Goal: Task Accomplishment & Management: Manage account settings

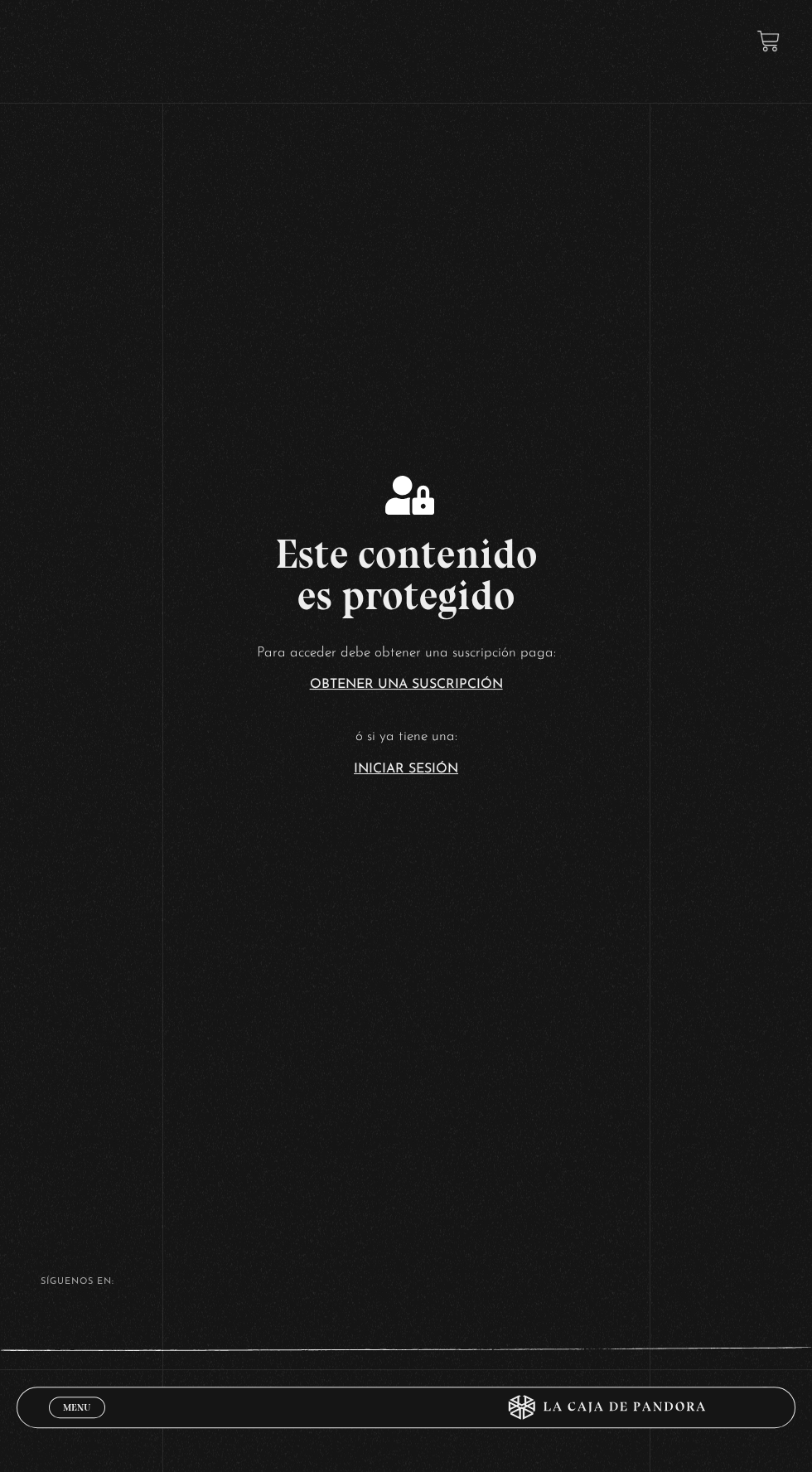
click at [385, 776] on link "Iniciar Sesión" at bounding box center [406, 768] width 104 height 13
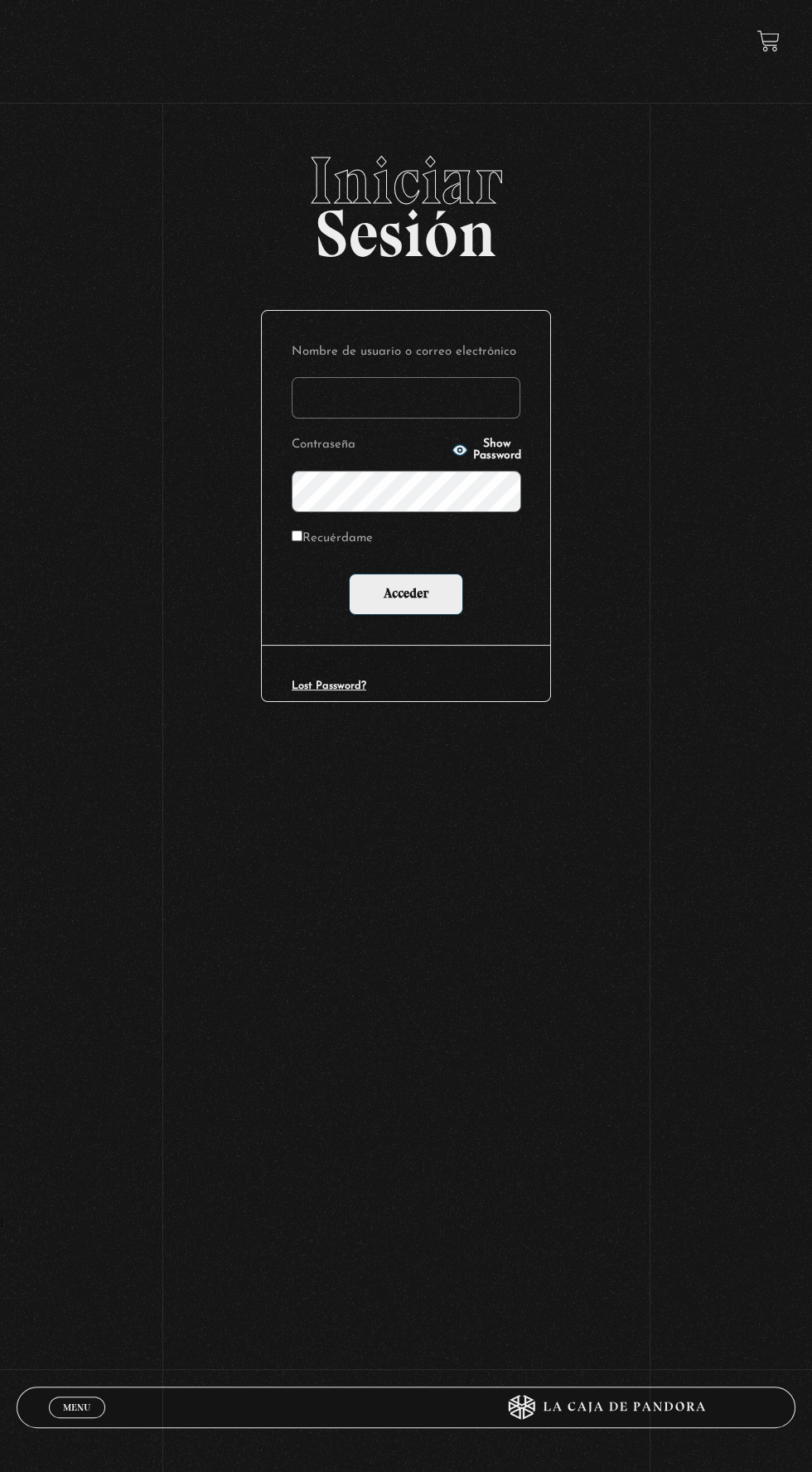
click at [355, 365] on label "Nombre de usuario o correo electrónico" at bounding box center [406, 352] width 229 height 24
click at [355, 377] on input "Nombre de usuario o correo electrónico" at bounding box center [406, 398] width 229 height 42
click at [358, 419] on input "Nombre de usuario o correo electrónico" at bounding box center [406, 398] width 229 height 42
type input "[PERSON_NAME][EMAIL_ADDRESS][DOMAIN_NAME]"
click at [349, 573] on input "Acceder" at bounding box center [406, 594] width 114 height 42
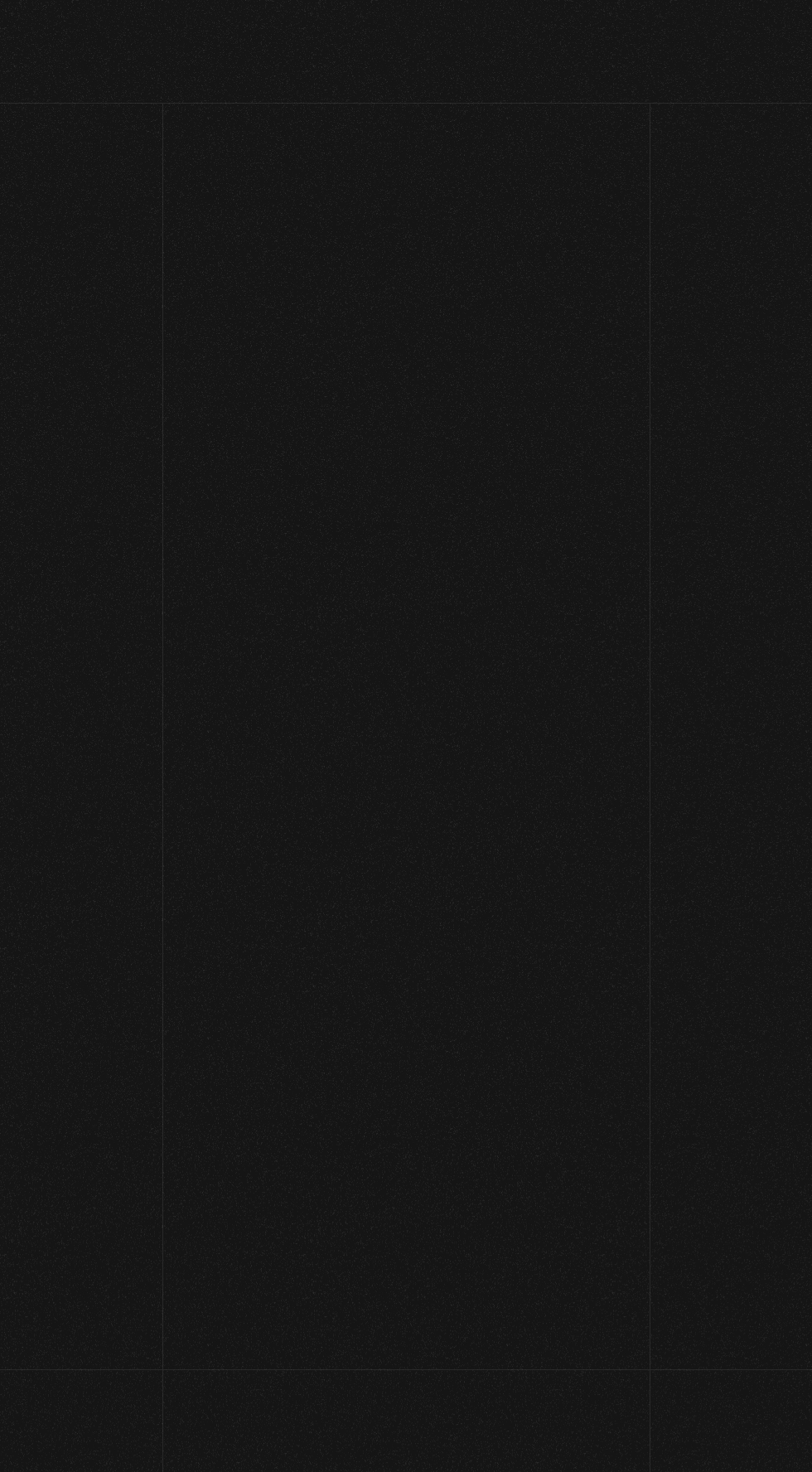
click at [294, 553] on link at bounding box center [430, 1074] width 812 height 1472
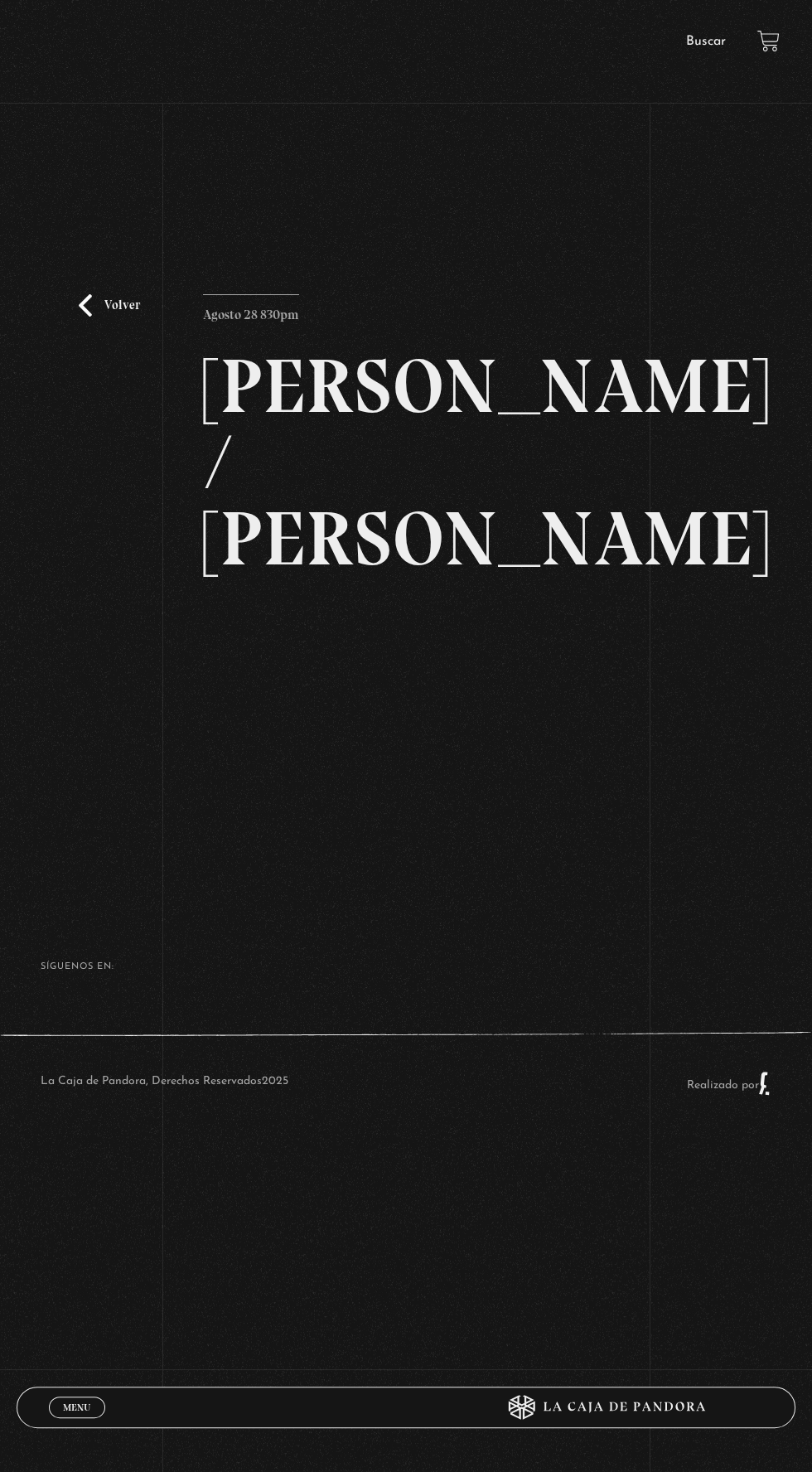
click at [76, 1403] on span "Menu" at bounding box center [76, 1407] width 27 height 10
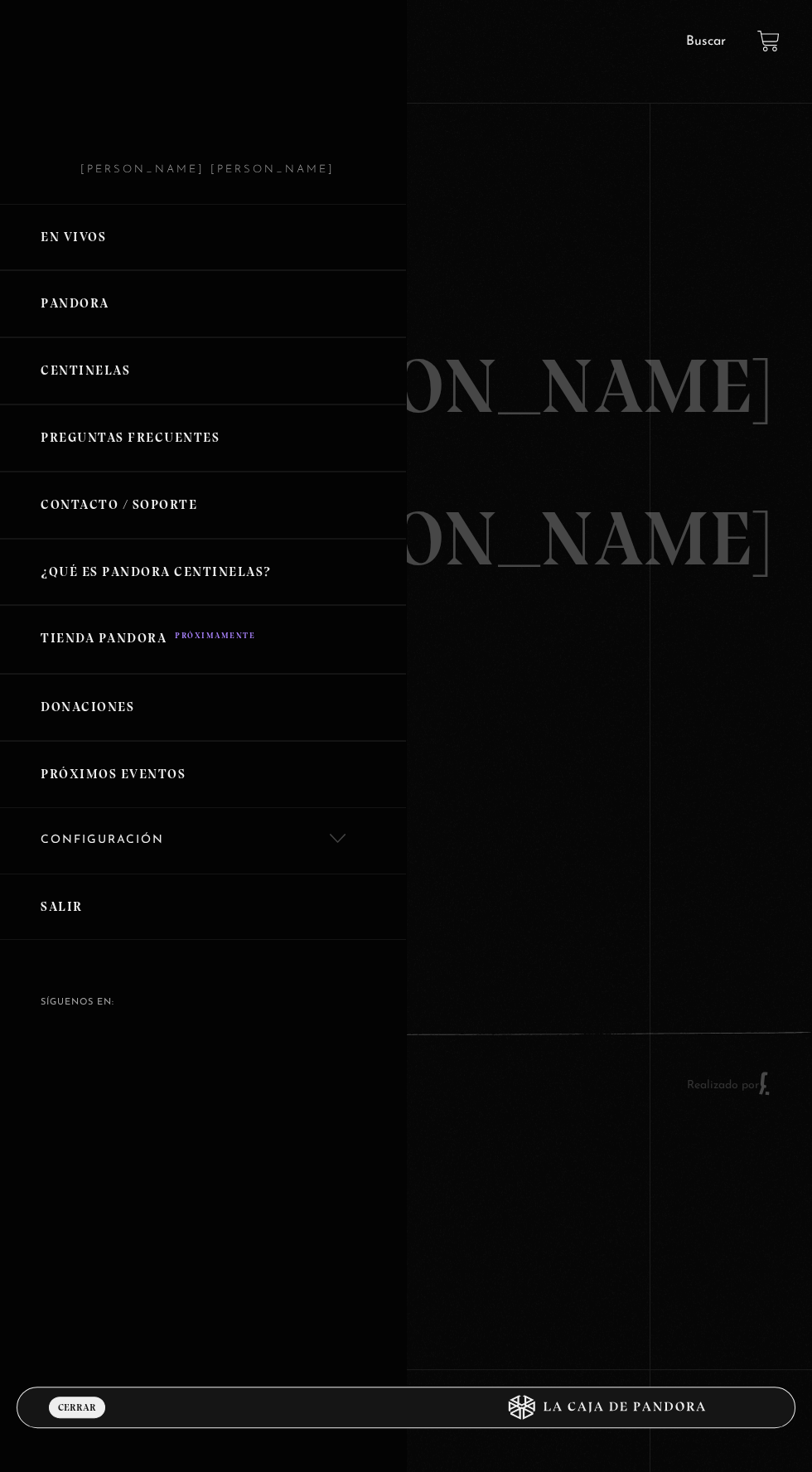
click at [101, 831] on link "Configuración" at bounding box center [203, 841] width 406 height 66
click at [87, 894] on link "Mi cuenta" at bounding box center [203, 898] width 406 height 49
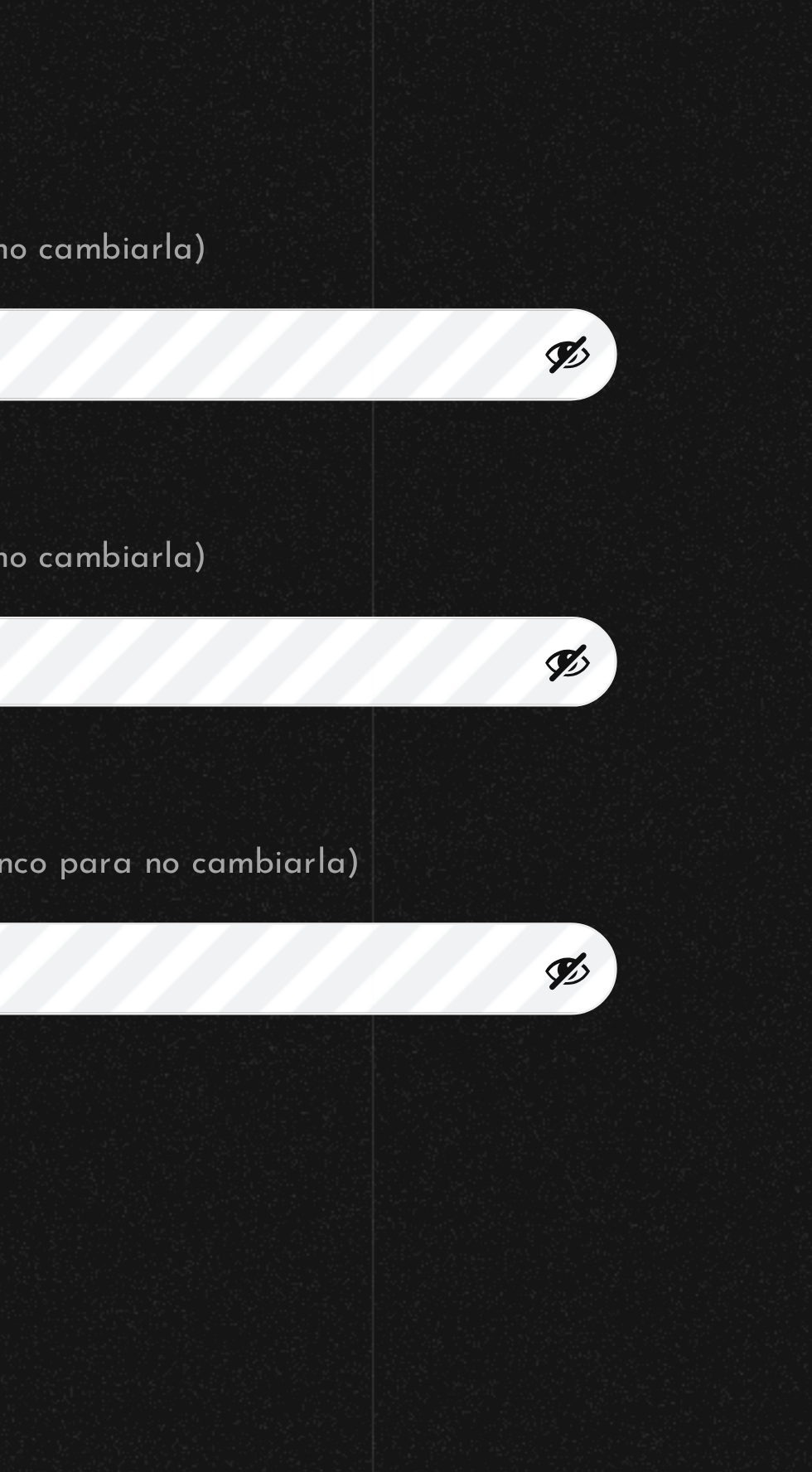
click at [726, 739] on button "Mostrar contraseña" at bounding box center [721, 731] width 18 height 18
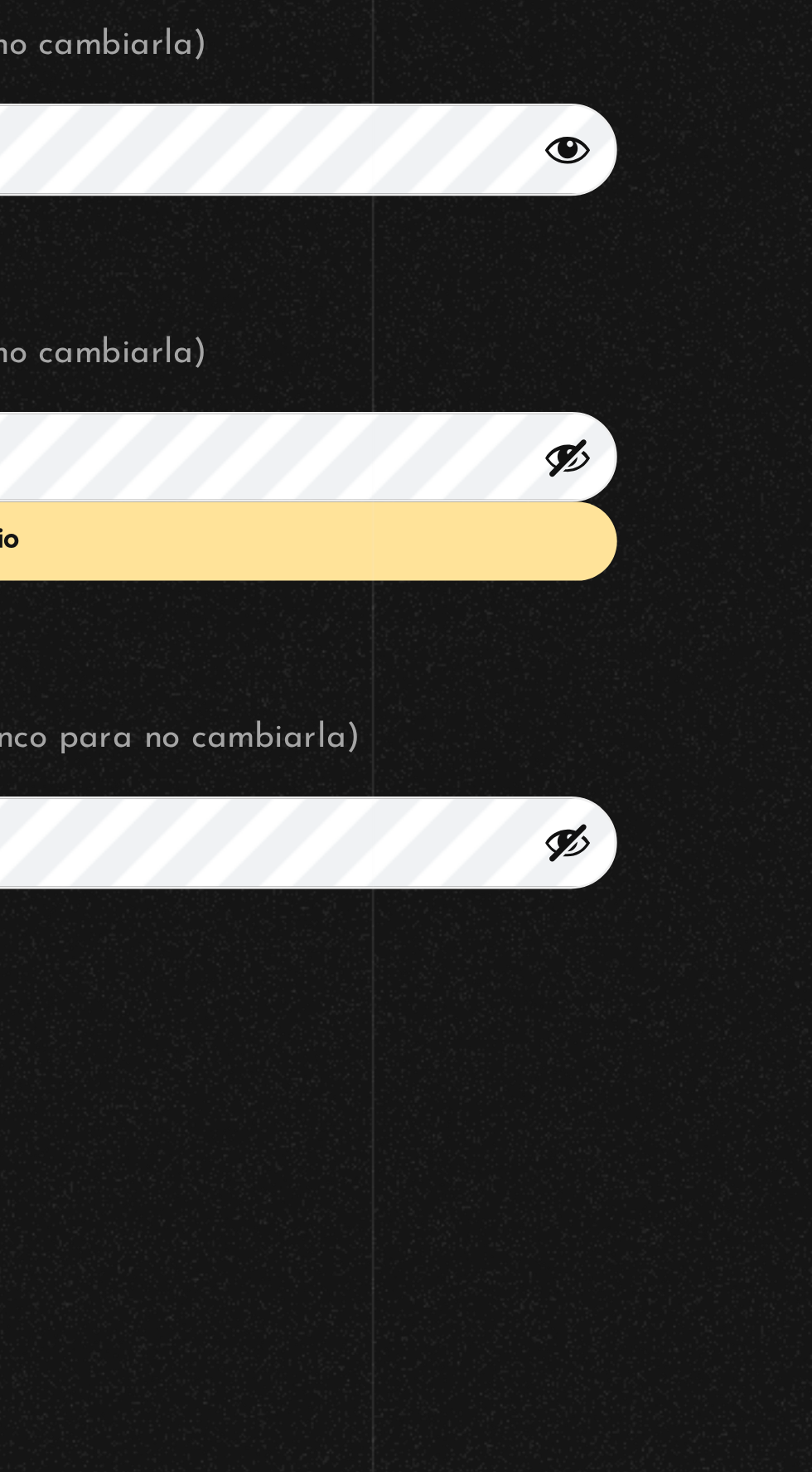
click at [725, 851] on button "Mostrar contraseña" at bounding box center [721, 844] width 18 height 18
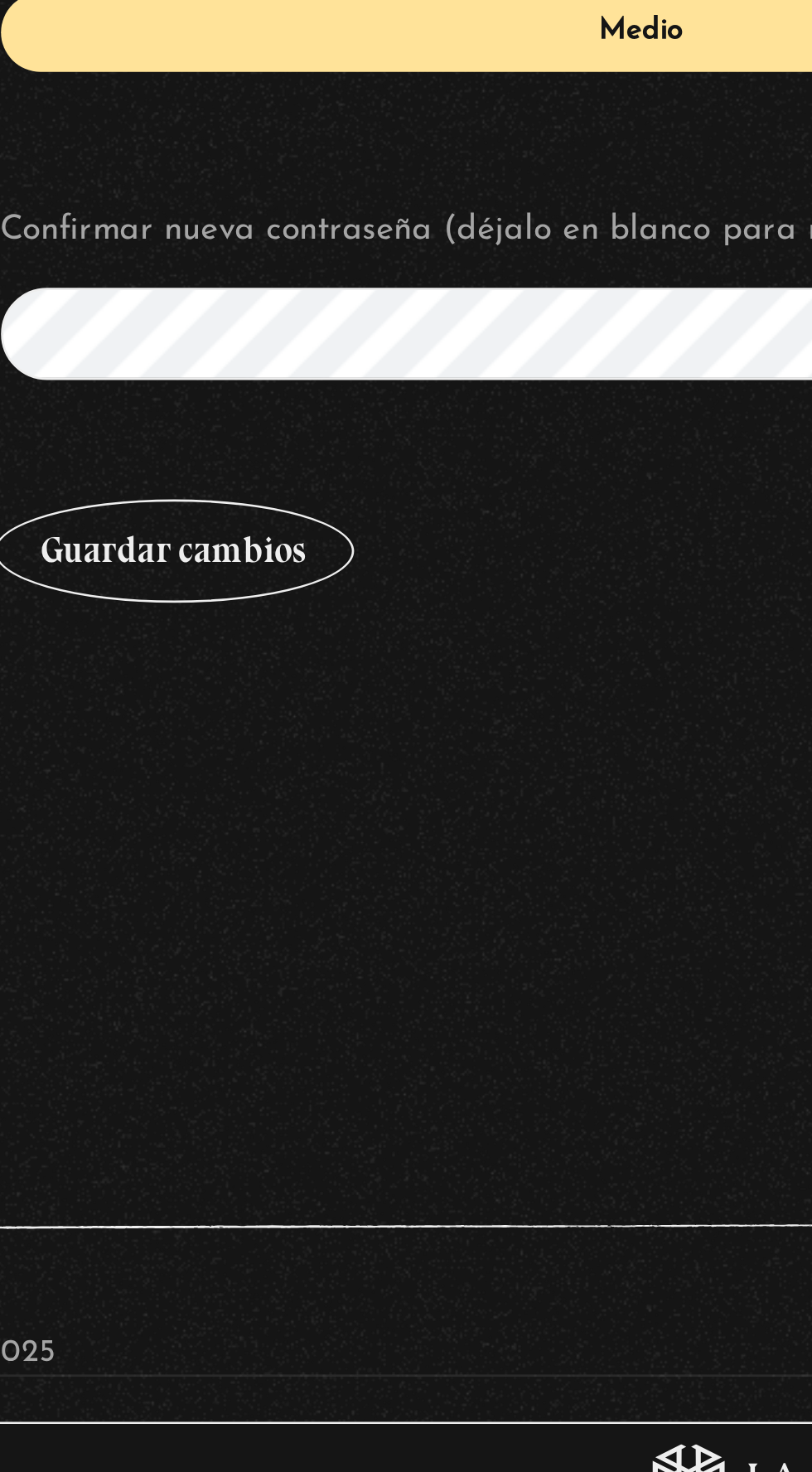
click at [467, 1102] on div "Nombre * Michelle Apellidos * Gonzalez Murillo Nombre visible * Michelle Gonzal…" at bounding box center [530, 684] width 530 height 835
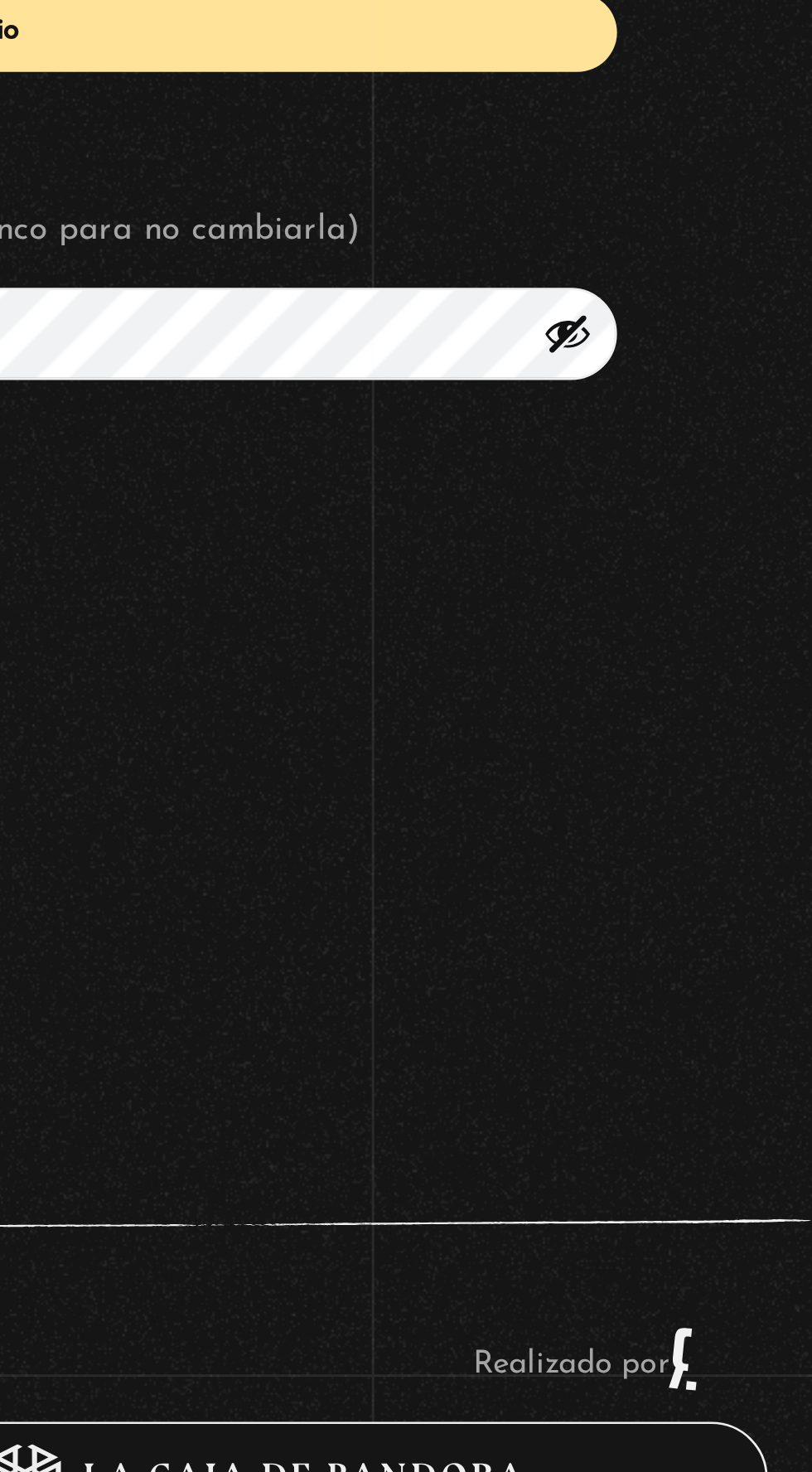
click at [717, 994] on button "Mostrar contraseña" at bounding box center [721, 985] width 18 height 18
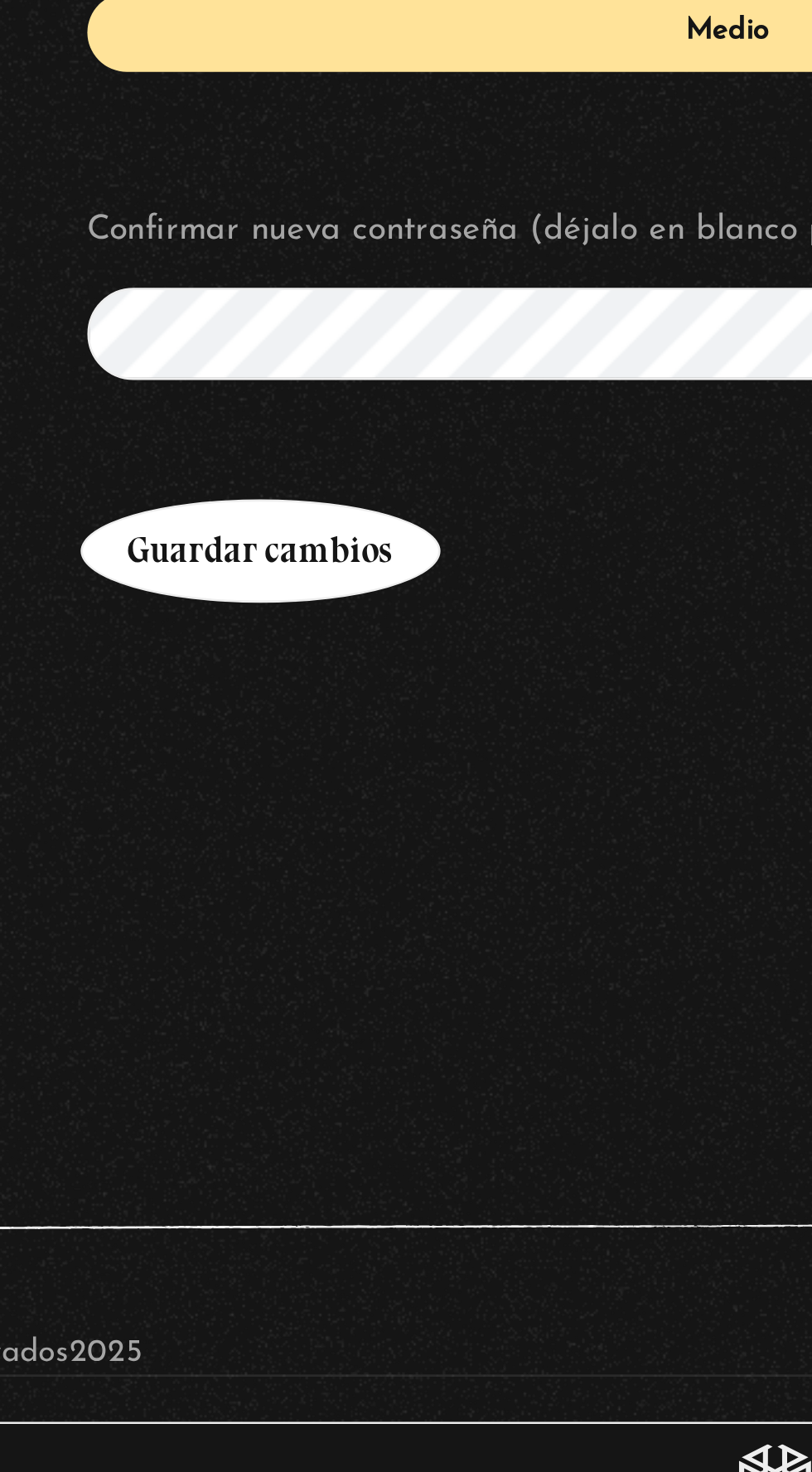
click at [353, 1065] on button "Guardar cambios" at bounding box center [331, 1066] width 132 height 38
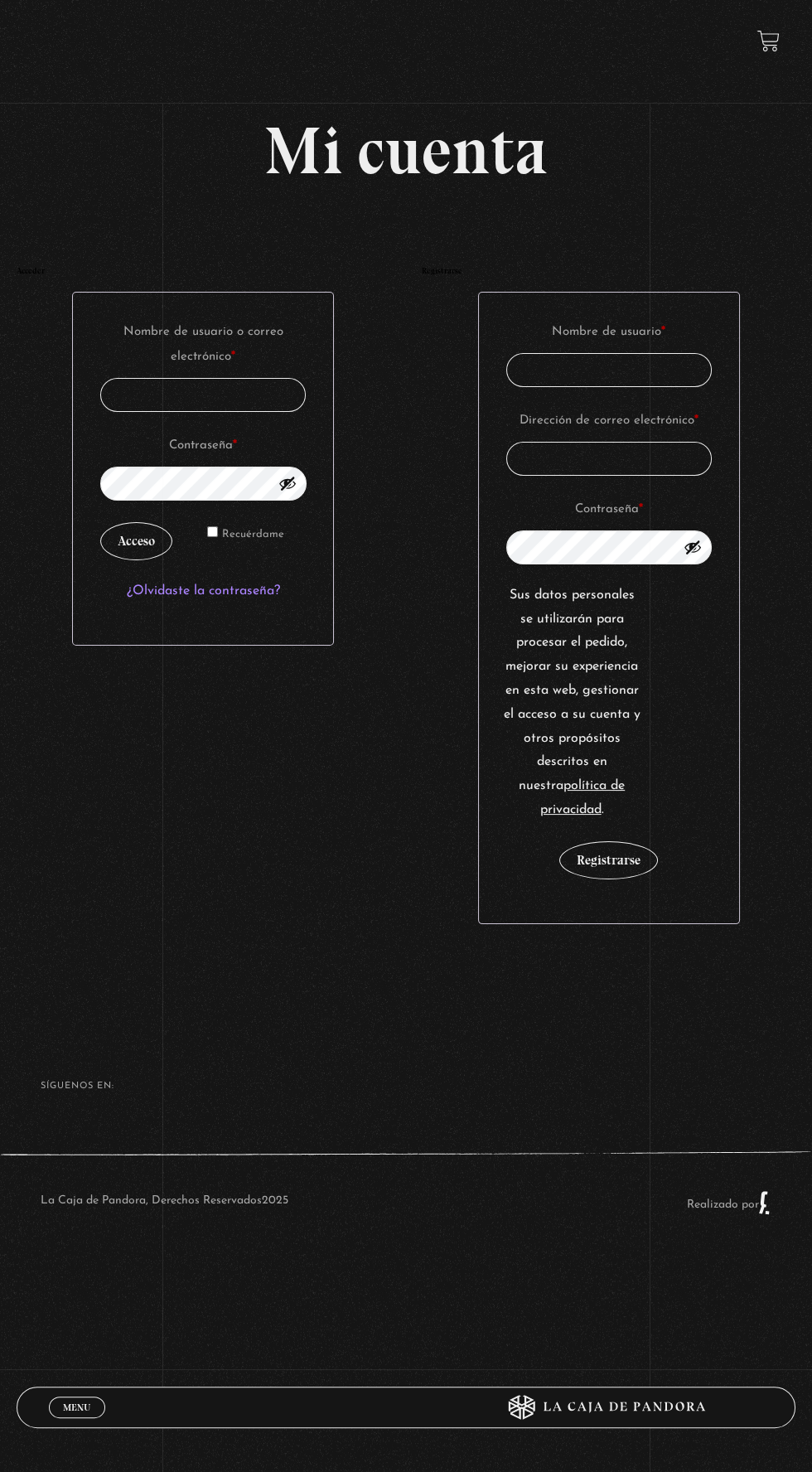
click at [251, 404] on input "Nombre de usuario o correo electrónico * Obligatorio" at bounding box center [203, 395] width 206 height 34
type input "[PERSON_NAME][EMAIL_ADDRESS][DOMAIN_NAME]"
click at [101, 523] on button "Acceso" at bounding box center [136, 541] width 72 height 38
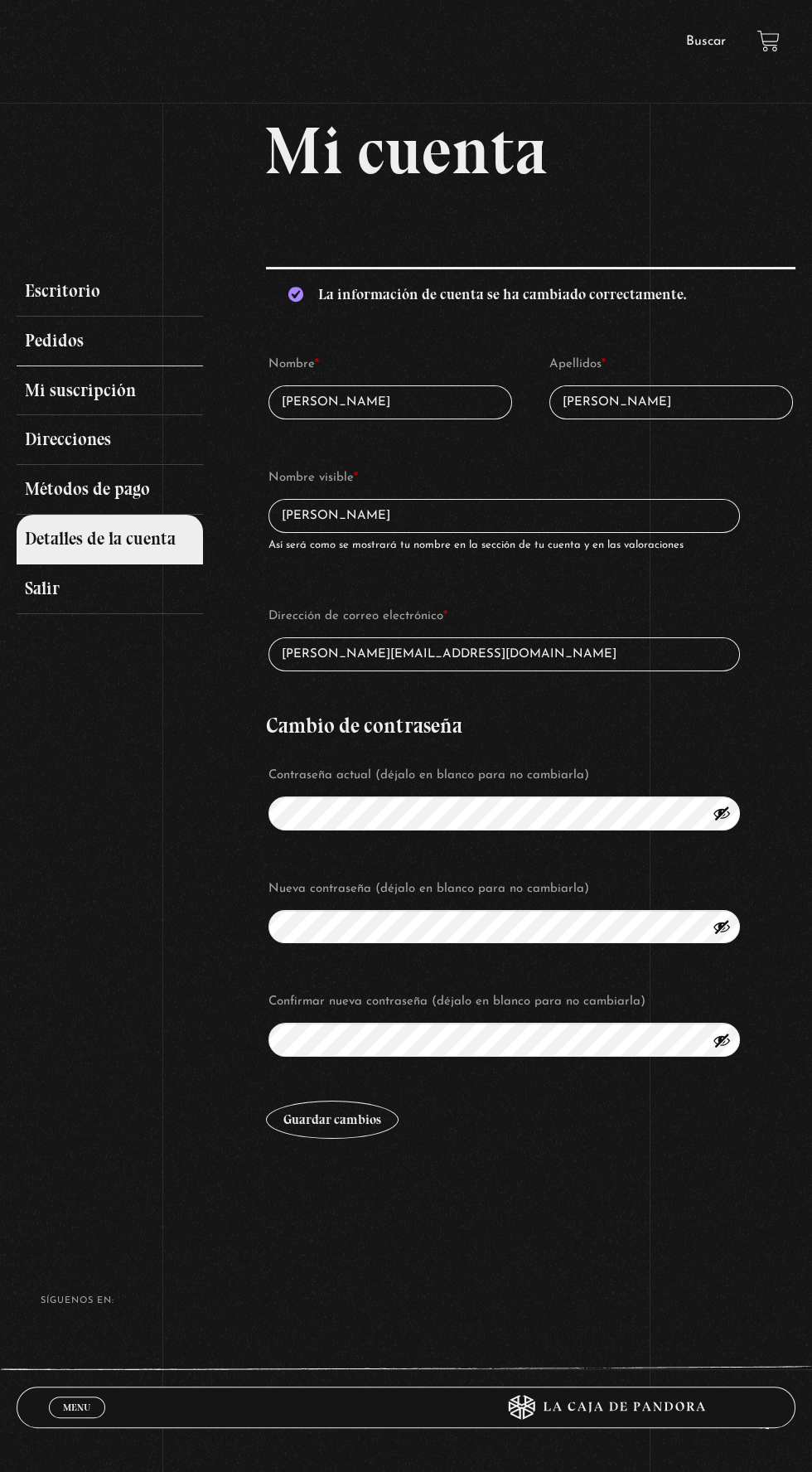
click at [62, 325] on link "Pedidos" at bounding box center [110, 341] width 187 height 50
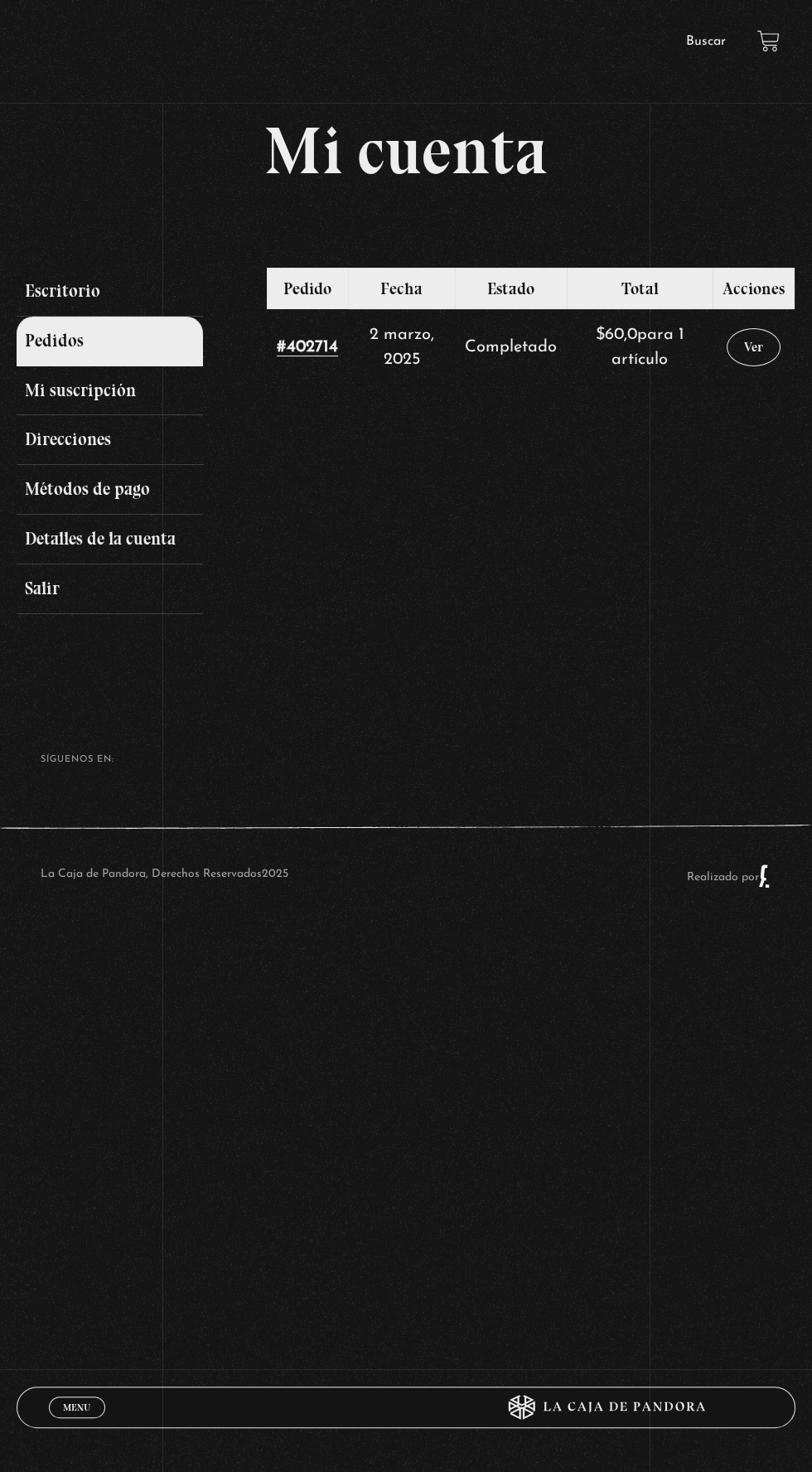
click at [53, 1405] on link "Menu Cerrar" at bounding box center [77, 1408] width 57 height 22
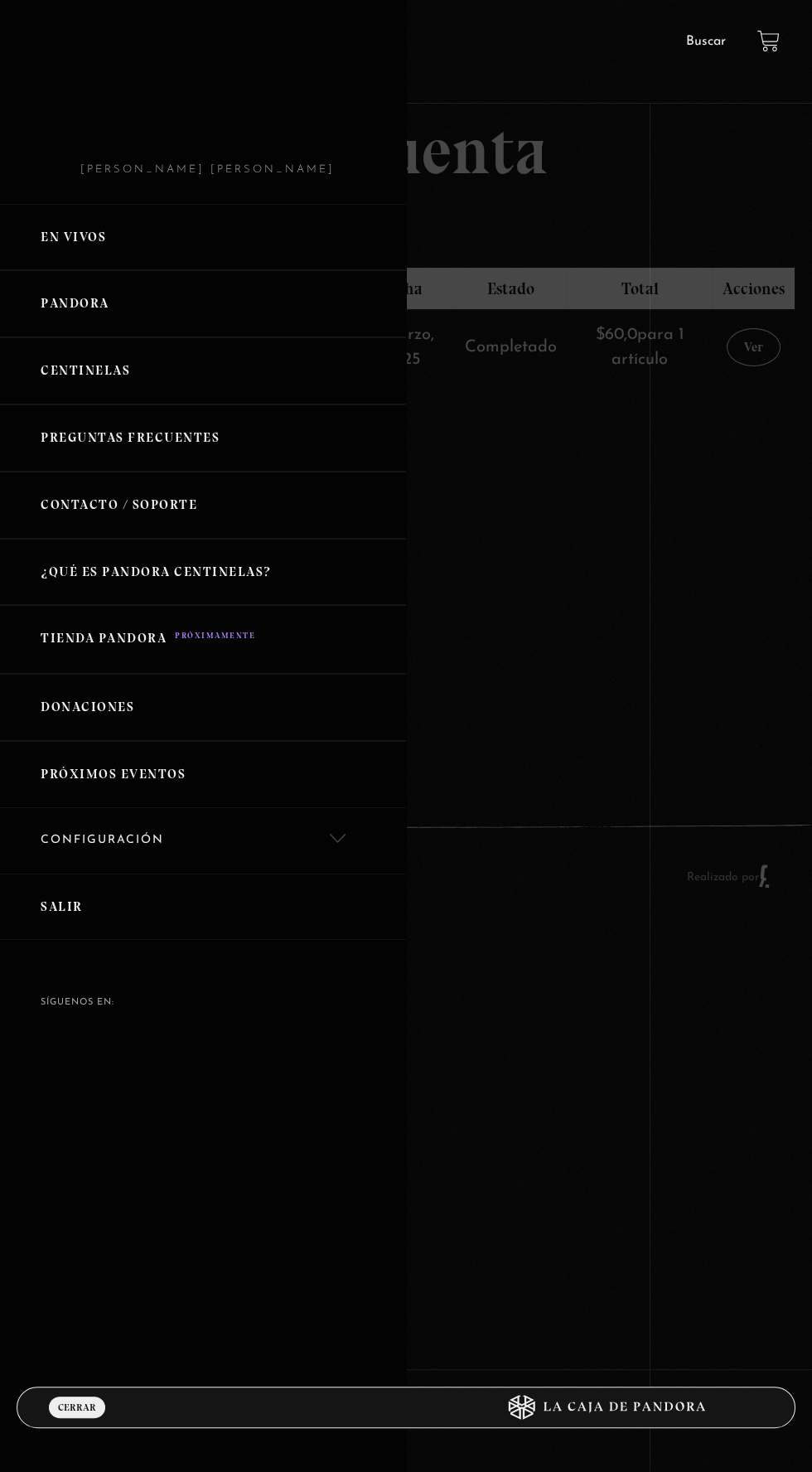
click at [74, 236] on link "En vivos" at bounding box center [203, 237] width 406 height 67
